Goal: Navigation & Orientation: Find specific page/section

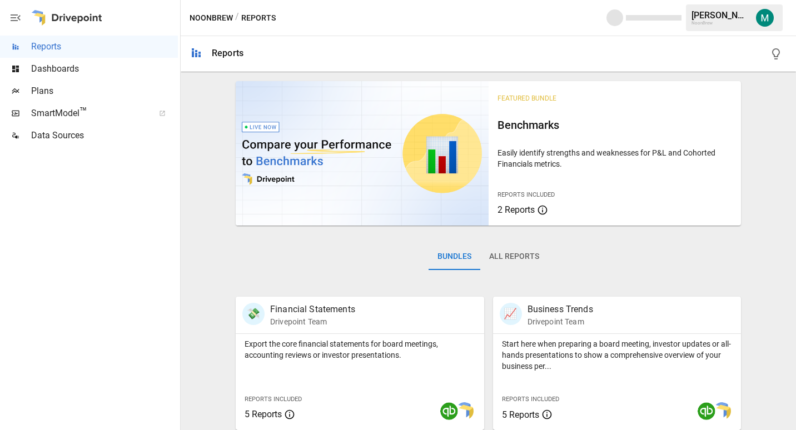
click at [69, 67] on span "Dashboards" at bounding box center [104, 68] width 147 height 13
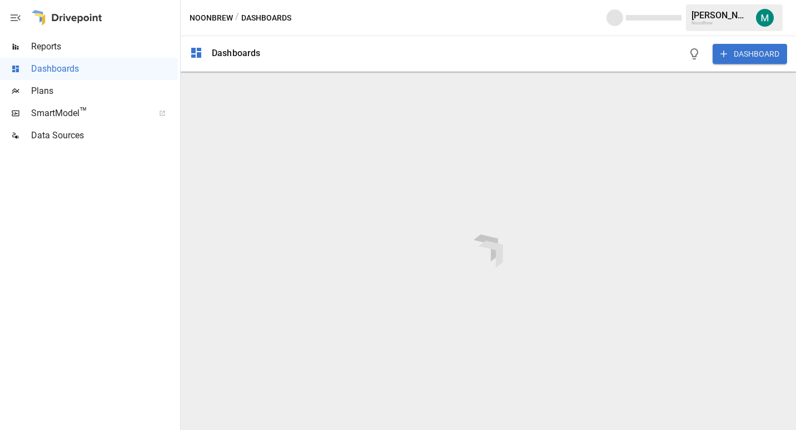
click at [77, 91] on span "Plans" at bounding box center [104, 91] width 147 height 13
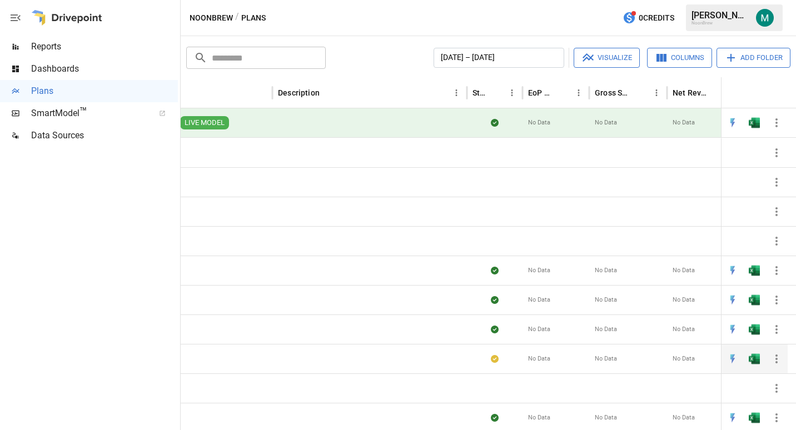
scroll to position [0, 349]
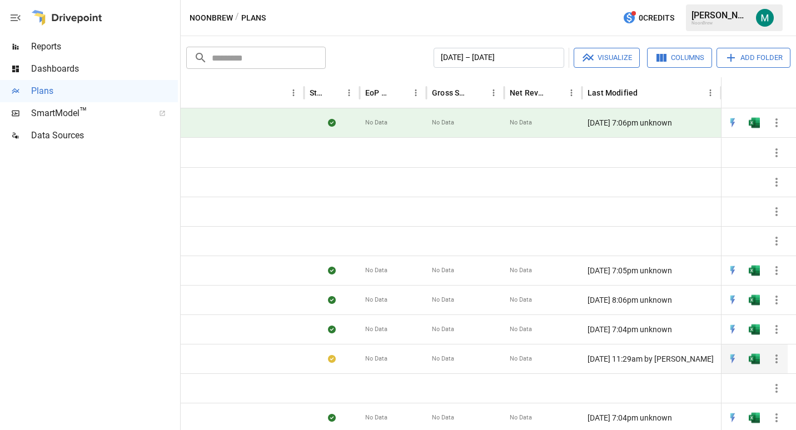
click at [756, 276] on img "Open in Excel" at bounding box center [754, 270] width 11 height 11
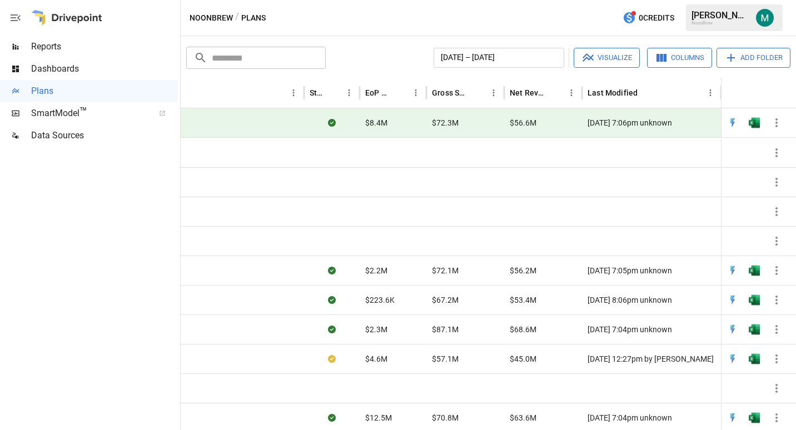
click at [7, 16] on button "button" at bounding box center [15, 18] width 31 height 36
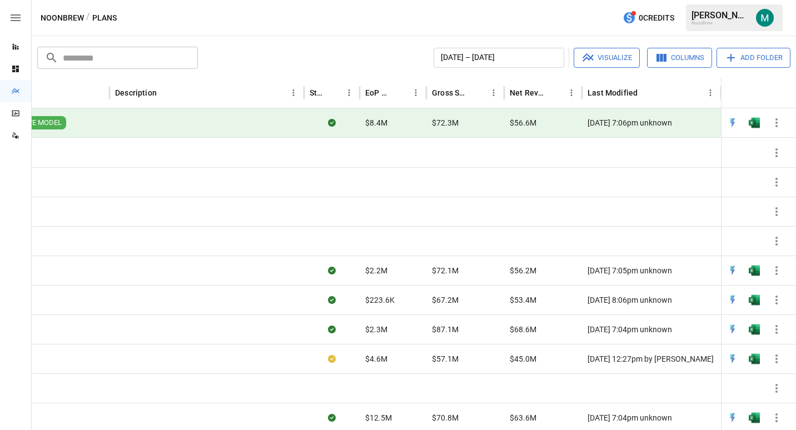
scroll to position [0, 200]
click at [13, 16] on icon "button" at bounding box center [15, 17] width 13 height 13
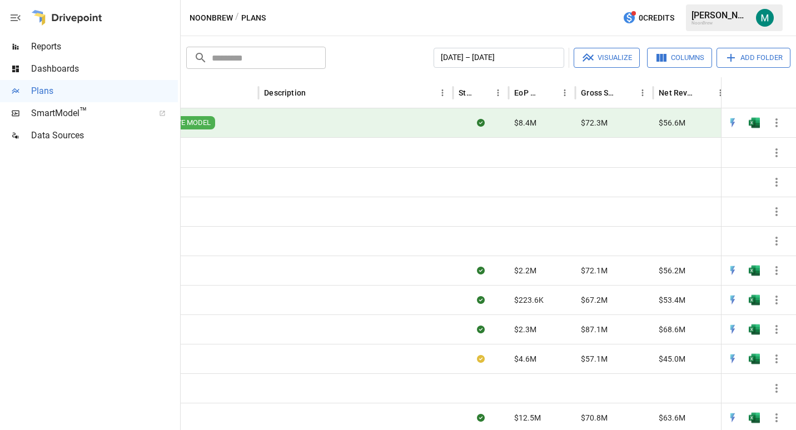
click at [741, 18] on div "[PERSON_NAME]" at bounding box center [721, 15] width 58 height 11
click at [764, 20] on img "Michael Gross" at bounding box center [765, 18] width 18 height 18
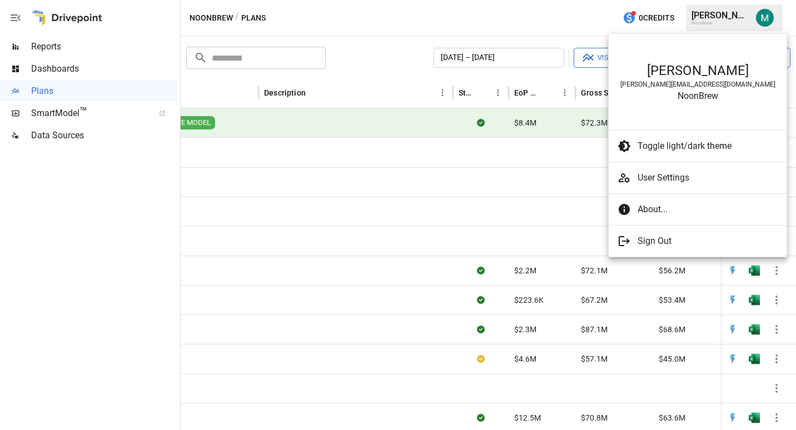
click at [763, 20] on div at bounding box center [398, 215] width 796 height 430
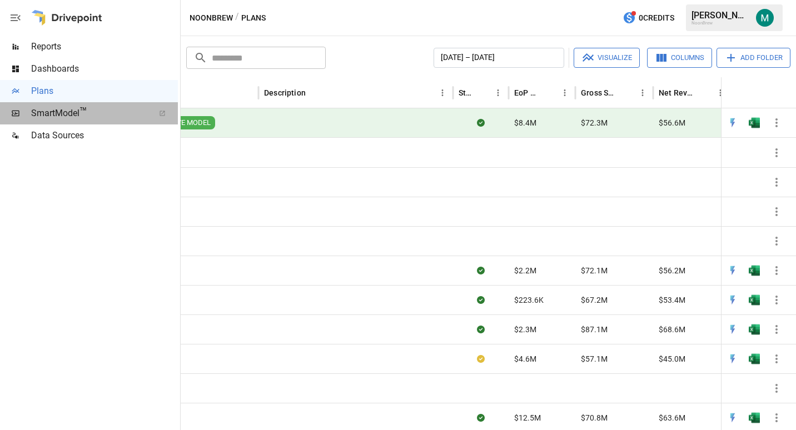
click at [158, 112] on div at bounding box center [162, 113] width 31 height 7
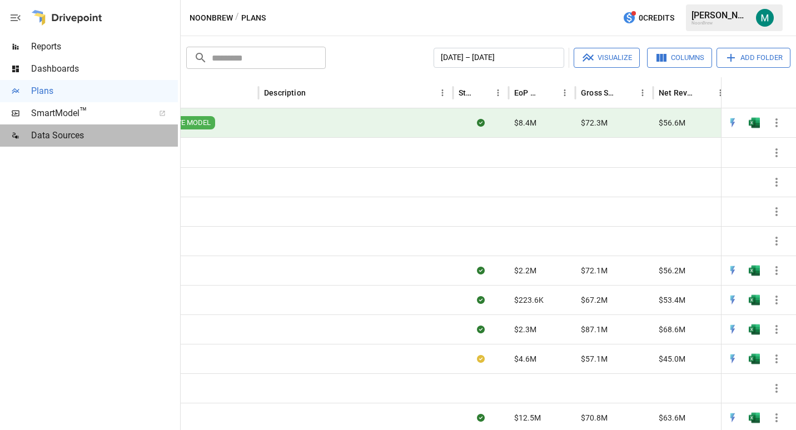
click at [80, 136] on span "Data Sources" at bounding box center [104, 135] width 147 height 13
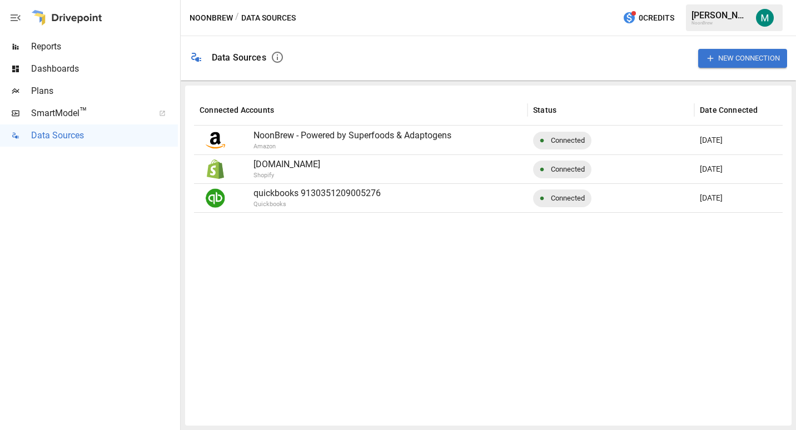
click at [313, 165] on p "[DOMAIN_NAME]" at bounding box center [388, 164] width 269 height 13
click at [291, 165] on p "[DOMAIN_NAME]" at bounding box center [388, 164] width 269 height 13
click at [219, 167] on img at bounding box center [215, 169] width 19 height 19
click at [73, 44] on span "Reports" at bounding box center [104, 46] width 147 height 13
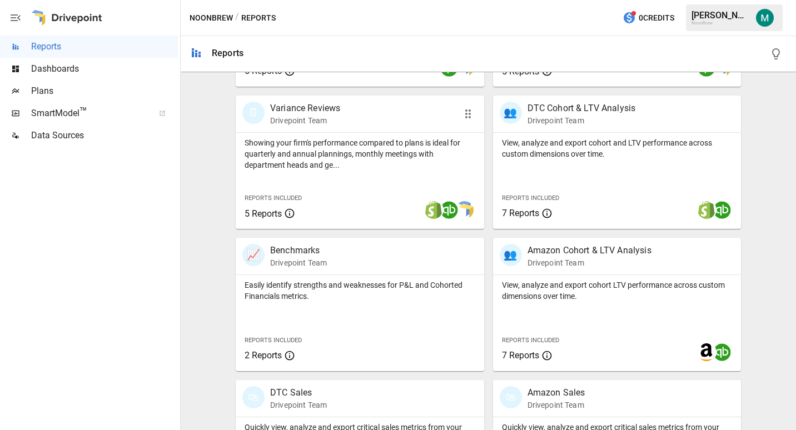
scroll to position [432, 0]
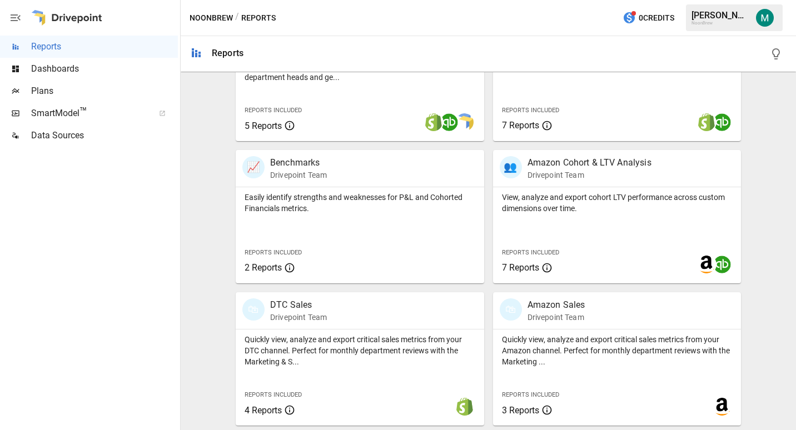
click at [18, 22] on icon "button" at bounding box center [15, 17] width 13 height 13
